Goal: Information Seeking & Learning: Understand process/instructions

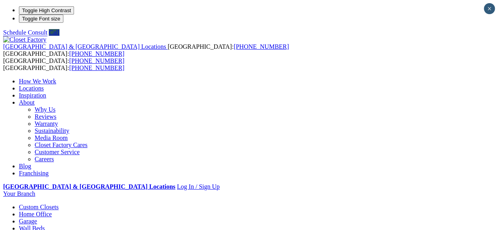
click at [56, 106] on link "Why Us" at bounding box center [45, 109] width 21 height 7
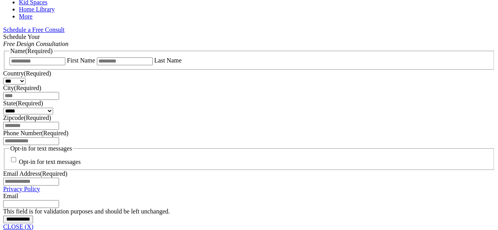
scroll to position [235, 0]
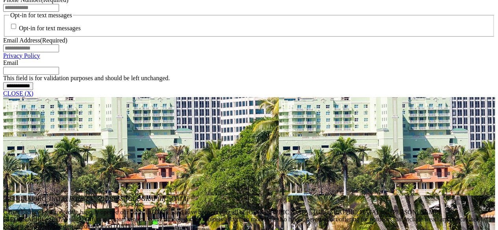
scroll to position [354, 0]
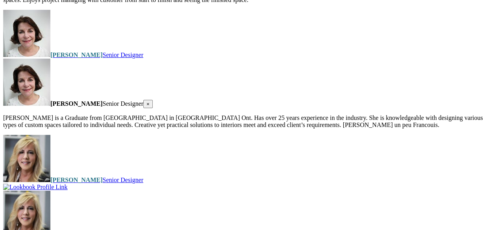
scroll to position [2243, 0]
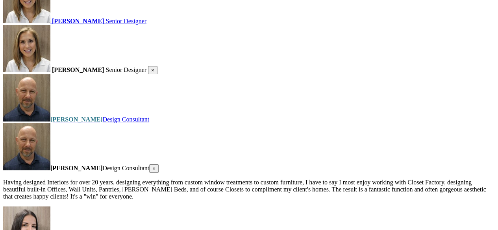
scroll to position [1141, 0]
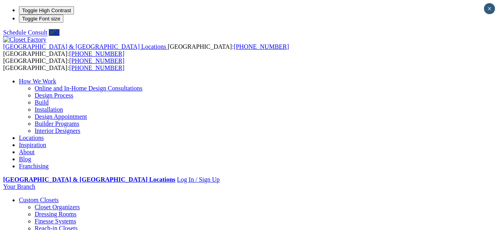
click at [73, 92] on link "Design Process" at bounding box center [54, 95] width 39 height 7
